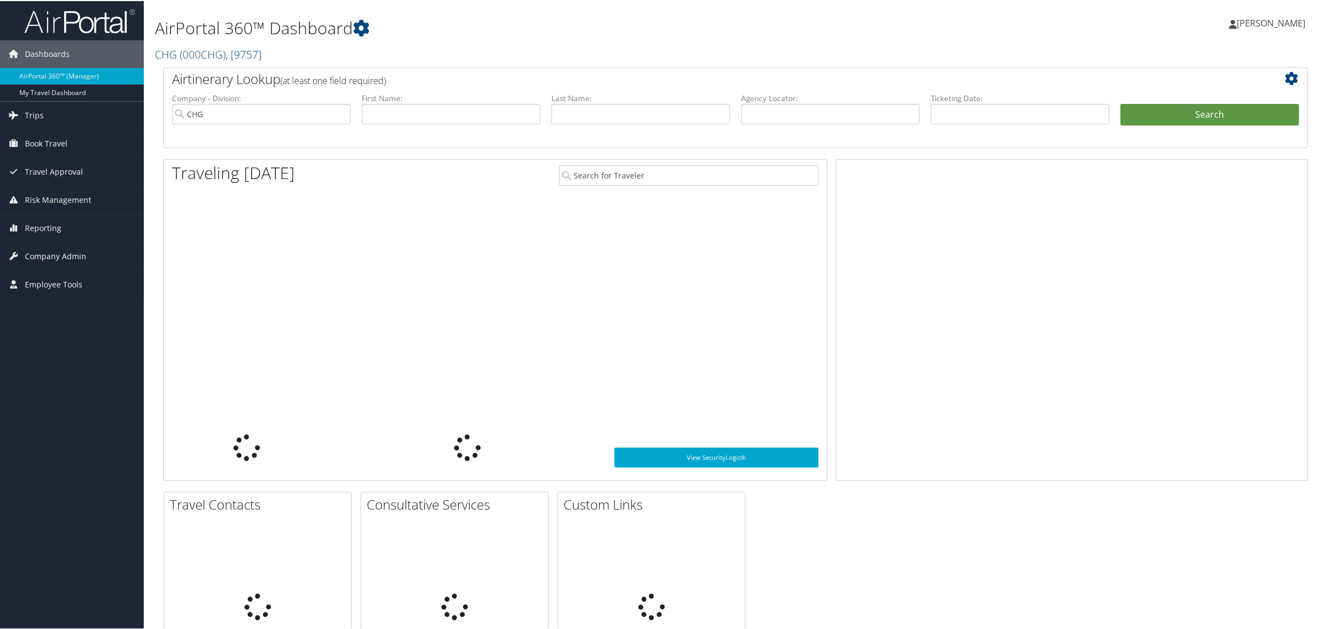
click at [762, 101] on label "Agency Locator:" at bounding box center [830, 97] width 179 height 11
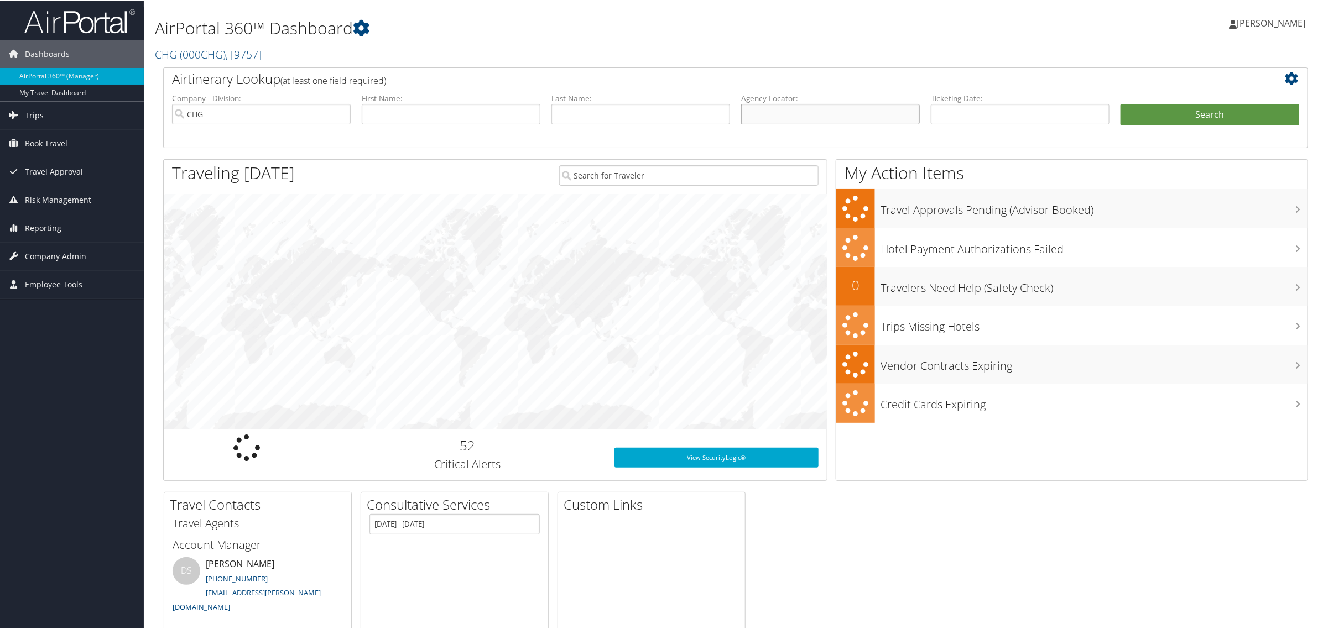
click at [754, 111] on input "text" at bounding box center [830, 113] width 179 height 20
paste input "CZJHMA"
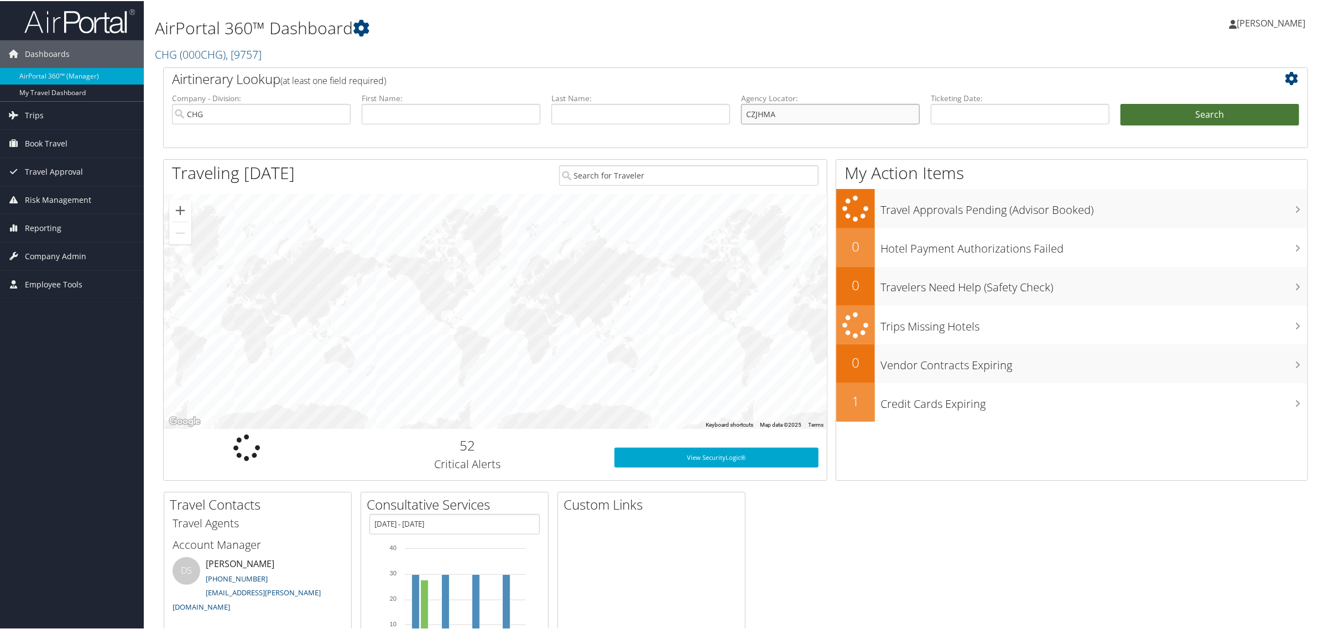
type input "CZJHMA"
click at [1147, 114] on button "Search" at bounding box center [1210, 114] width 179 height 22
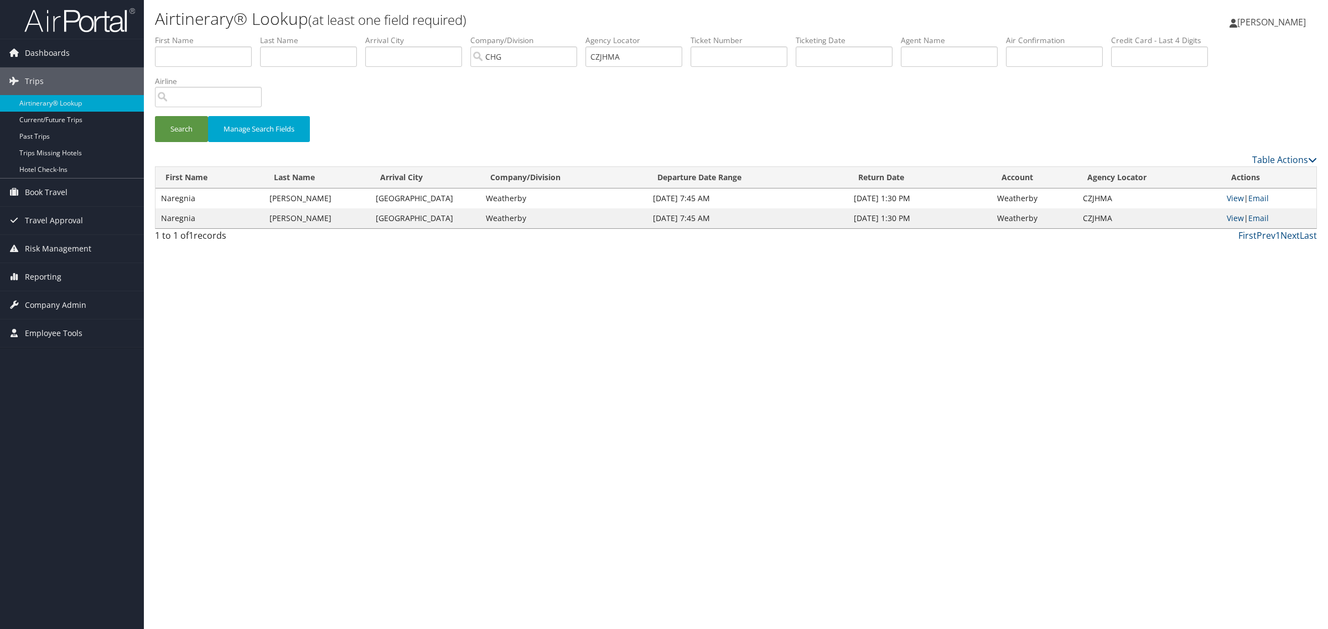
click at [212, 199] on td "Naregnia" at bounding box center [209, 199] width 108 height 20
click at [183, 200] on td "Naregnia" at bounding box center [209, 199] width 108 height 20
click at [1230, 195] on link "View" at bounding box center [1234, 198] width 17 height 11
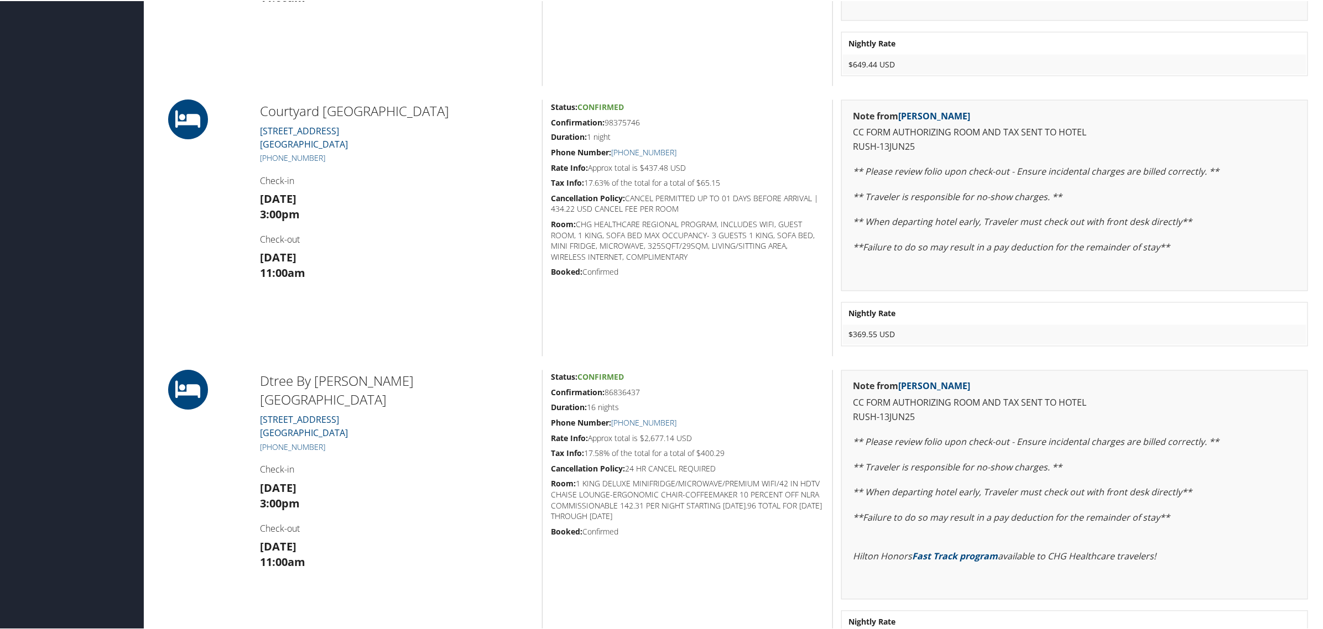
scroll to position [1175, 0]
